Goal: Task Accomplishment & Management: Use online tool/utility

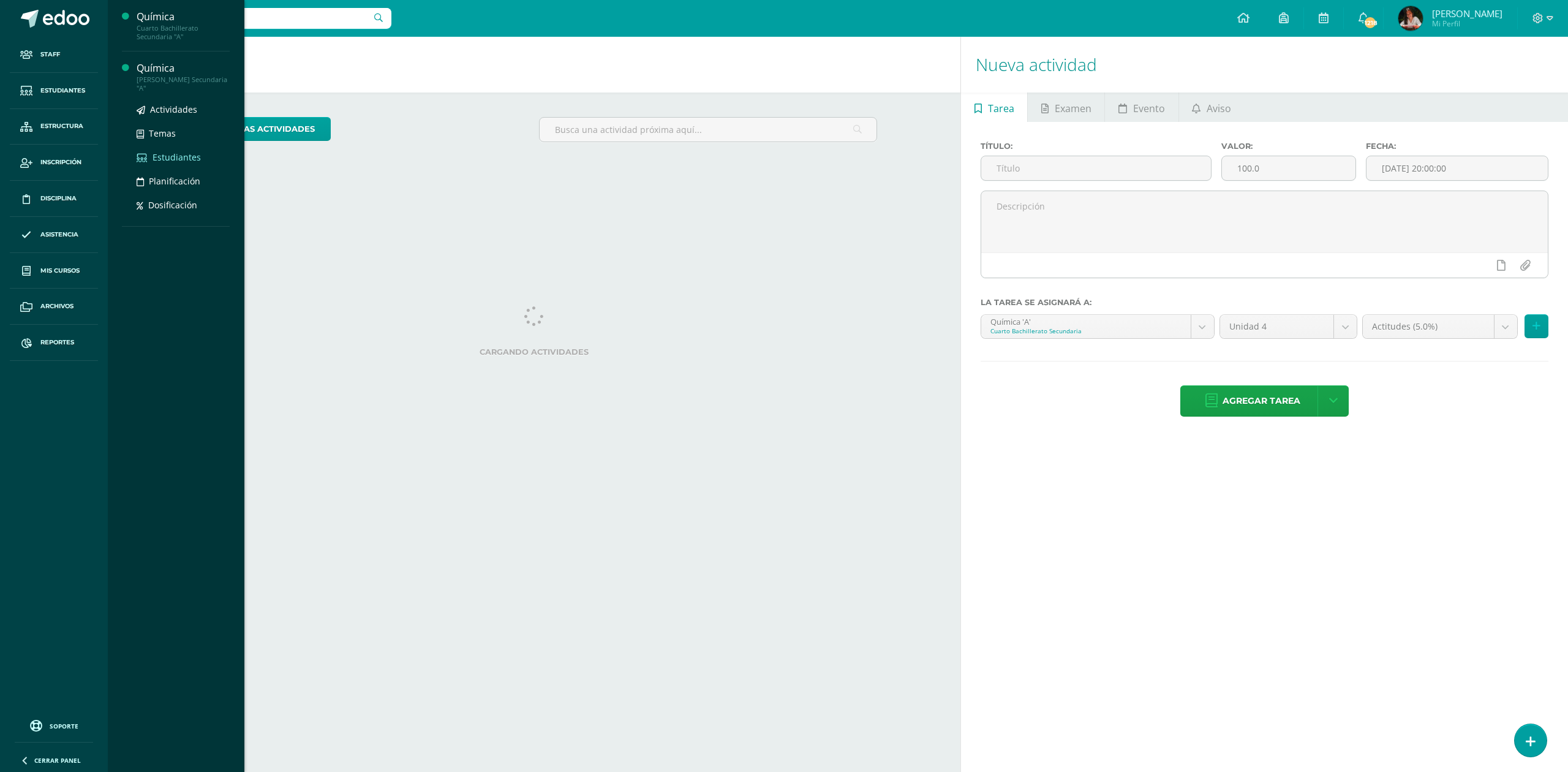
click at [171, 153] on span "Estudiantes" at bounding box center [176, 158] width 48 height 12
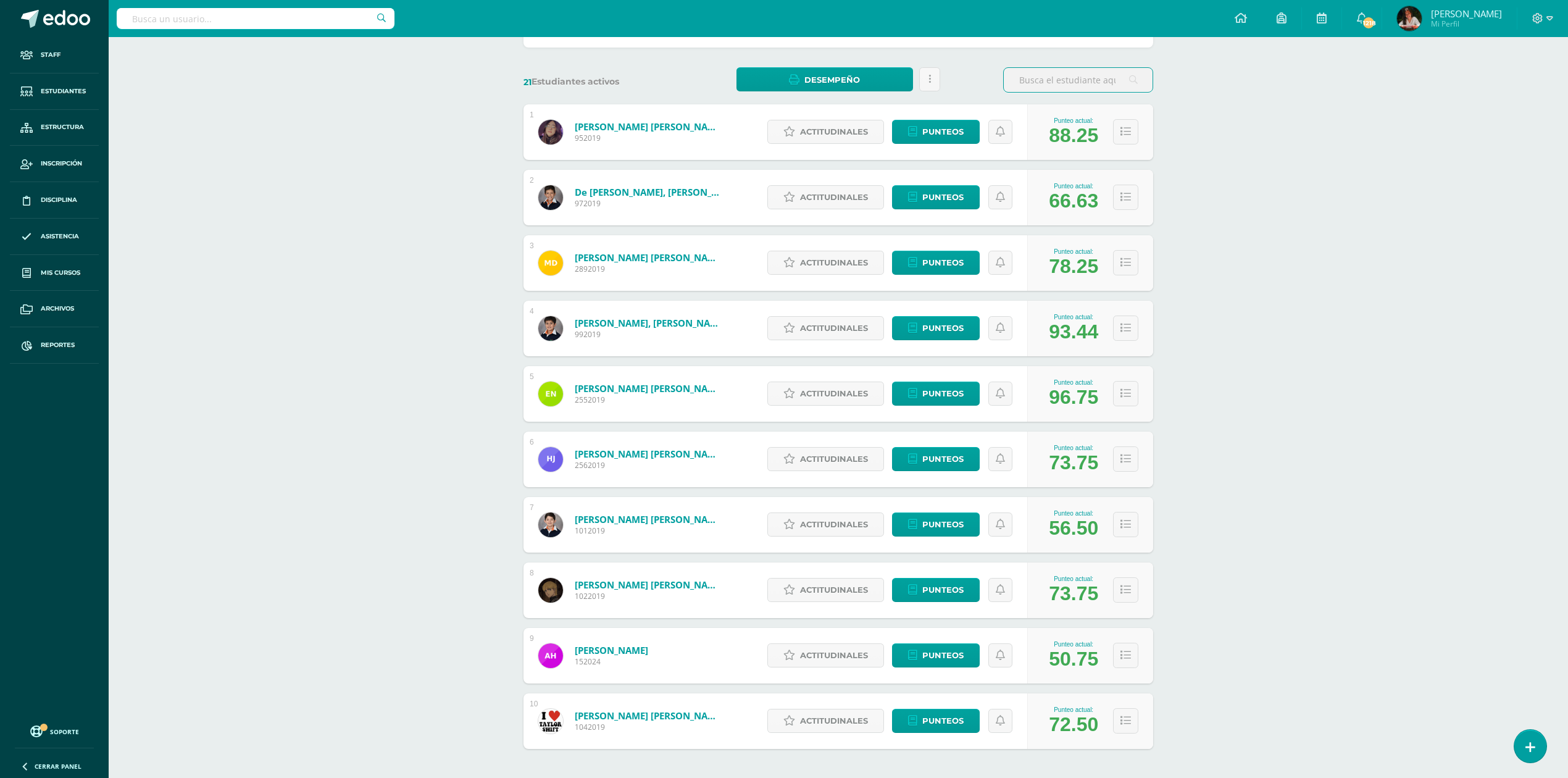
scroll to position [213, 0]
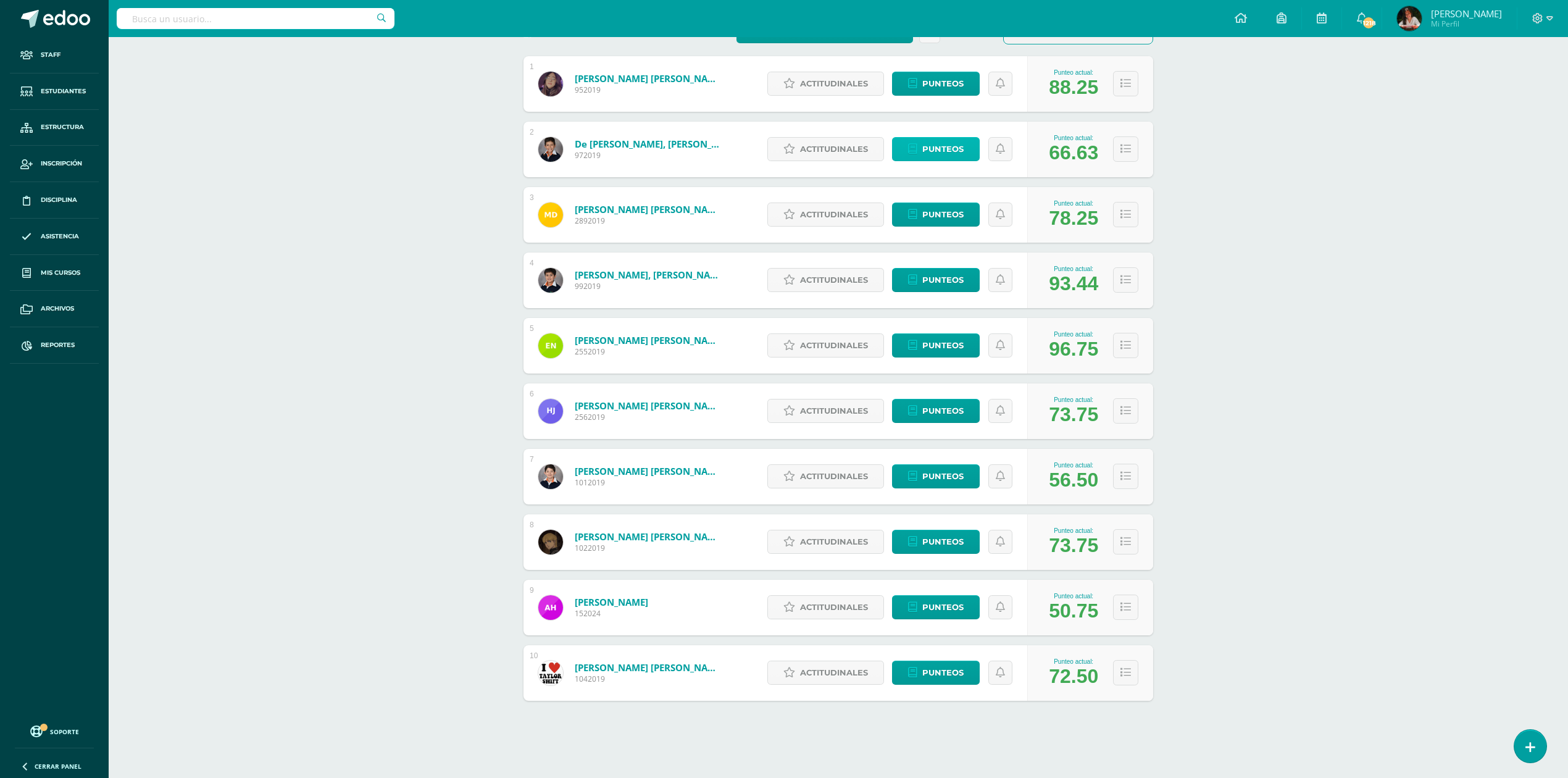
click at [966, 152] on link "Punteos" at bounding box center [936, 149] width 88 height 24
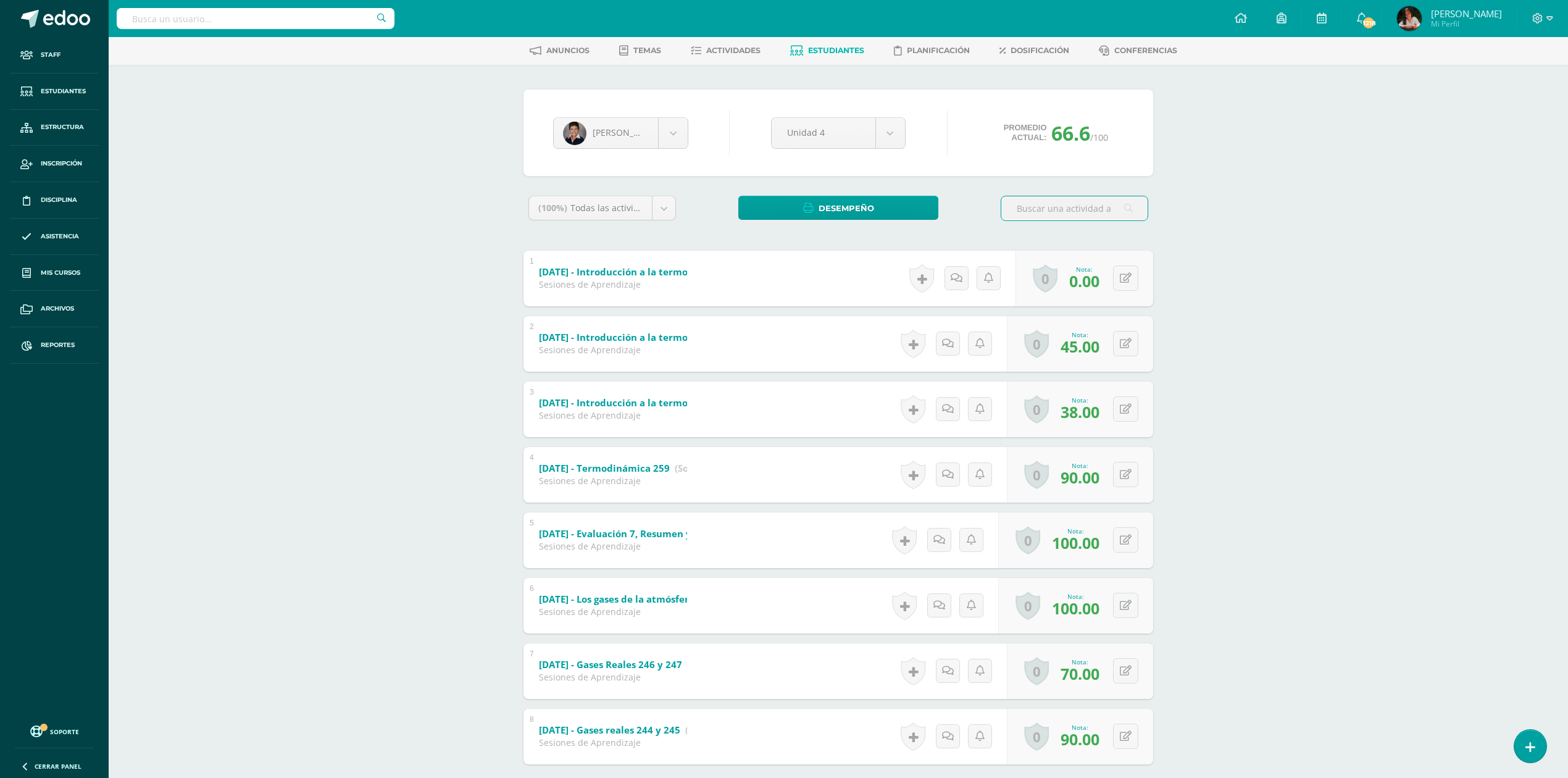
scroll to position [125, 0]
